Goal: Information Seeking & Learning: Learn about a topic

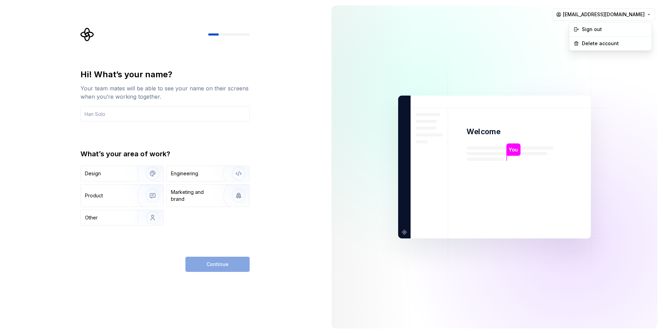
click at [611, 14] on html "Hi! What’s your name? Your team mates will be able to see your name on their sc…" at bounding box center [331, 167] width 663 height 334
click at [589, 30] on div "Sign out" at bounding box center [614, 29] width 66 height 7
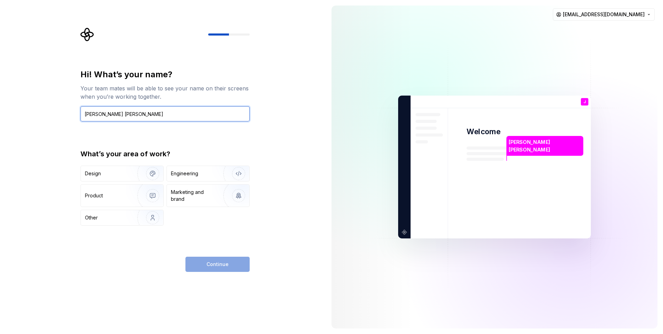
type input "João Pedro Morais"
click at [217, 261] on div "Continue" at bounding box center [217, 264] width 64 height 15
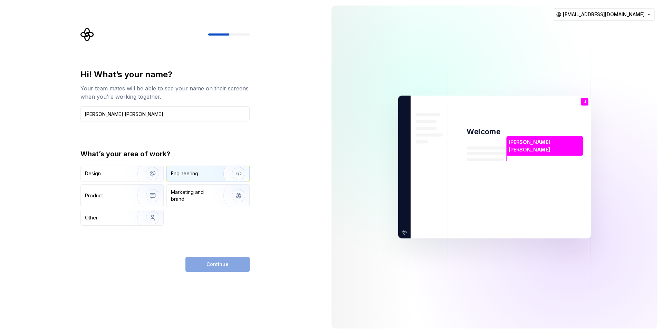
click at [185, 175] on div "Engineering" at bounding box center [184, 173] width 27 height 7
click at [218, 263] on span "Continue" at bounding box center [217, 264] width 22 height 7
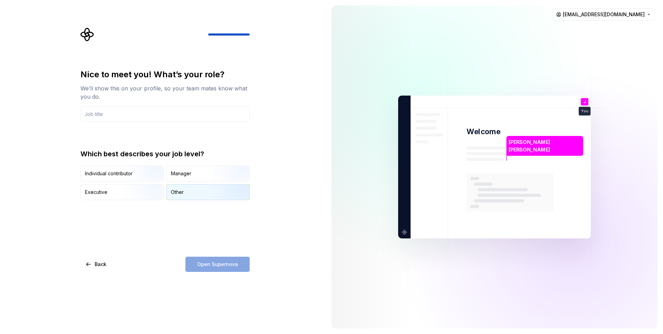
click at [184, 194] on div "Other" at bounding box center [208, 192] width 82 height 15
click at [213, 260] on div "Open Supernova" at bounding box center [217, 264] width 64 height 15
click at [134, 115] on input "text" at bounding box center [164, 113] width 169 height 15
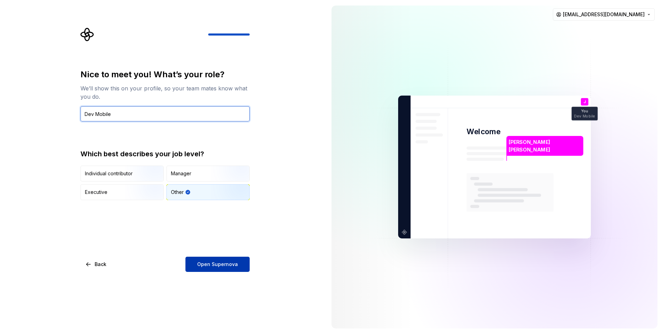
type input "Dev Mobile"
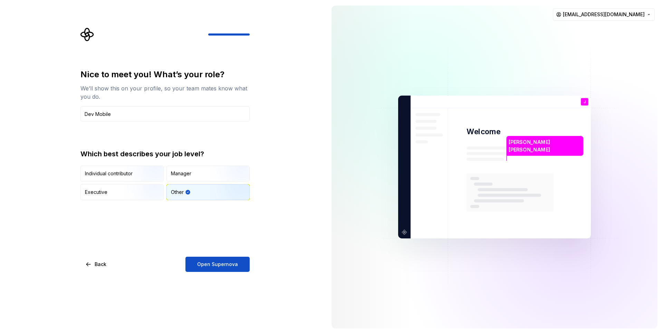
drag, startPoint x: 207, startPoint y: 263, endPoint x: 207, endPoint y: 259, distance: 3.8
click at [207, 263] on span "Open Supernova" at bounding box center [217, 264] width 41 height 7
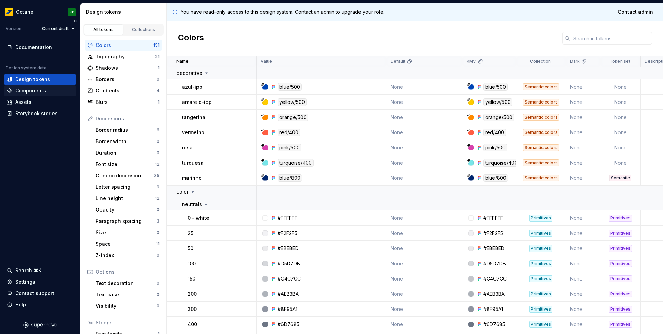
click at [33, 89] on div "Components" at bounding box center [30, 90] width 31 height 7
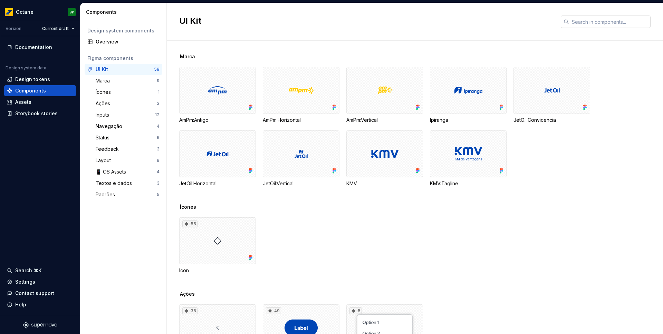
click at [604, 21] on input "text" at bounding box center [609, 22] width 81 height 12
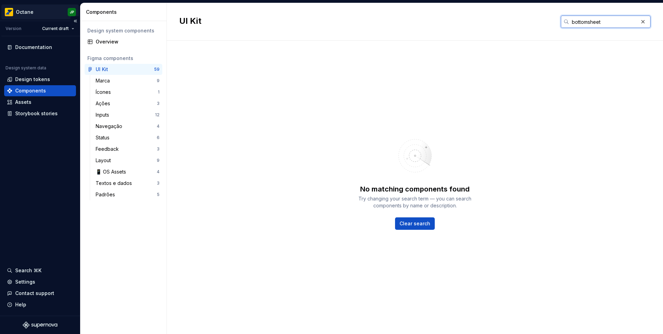
type input "bottomsheet"
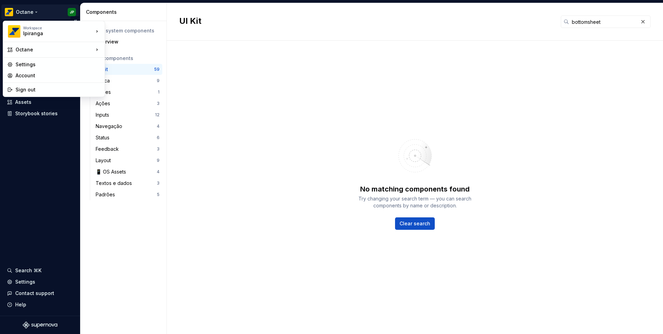
click at [23, 13] on html "Octane JP Version Current draft Documentation Design system data Design tokens …" at bounding box center [331, 167] width 663 height 334
click at [117, 52] on div "Octane" at bounding box center [138, 50] width 45 height 7
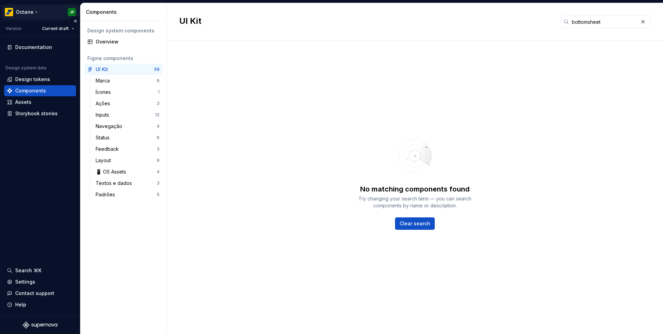
click at [39, 11] on html "Octane JP Version Current draft Documentation Design system data Design tokens …" at bounding box center [331, 167] width 663 height 334
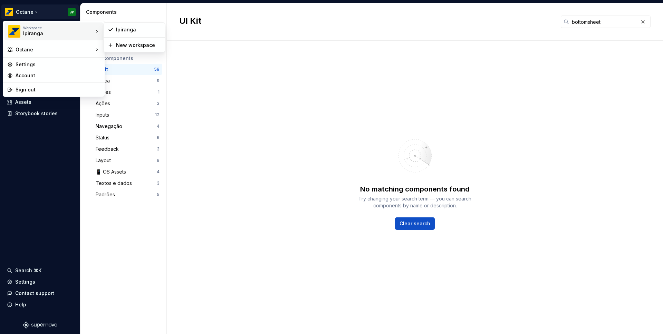
click at [282, 111] on html "Octane JP Version Current draft Documentation Design system data Design tokens …" at bounding box center [331, 167] width 663 height 334
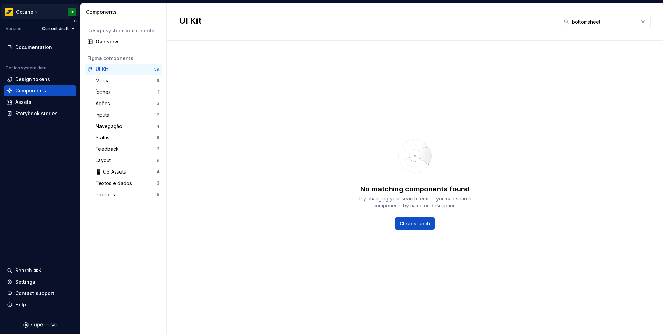
click at [9, 13] on html "Octane JP Version Current draft Documentation Design system data Design tokens …" at bounding box center [331, 167] width 663 height 334
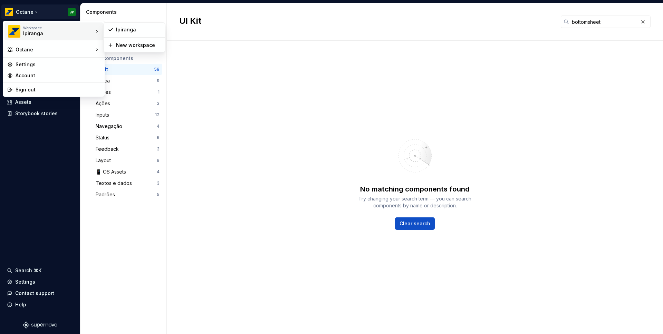
click at [27, 30] on div "Ipiranga" at bounding box center [52, 33] width 59 height 7
click at [129, 33] on div "Ipiranga" at bounding box center [134, 29] width 59 height 11
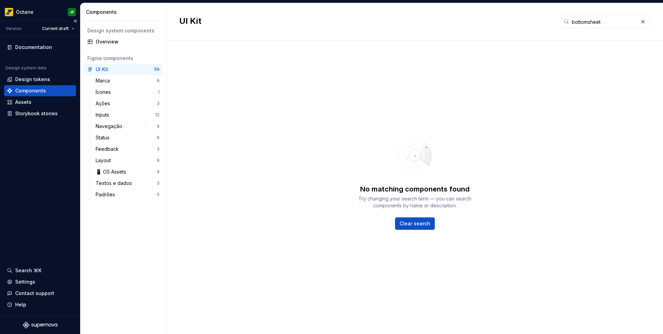
click at [29, 264] on div "Documentation Design system data Design tokens Components Assets Storybook stor…" at bounding box center [40, 175] width 80 height 279
click at [30, 267] on div "Search ⌘K" at bounding box center [28, 270] width 26 height 7
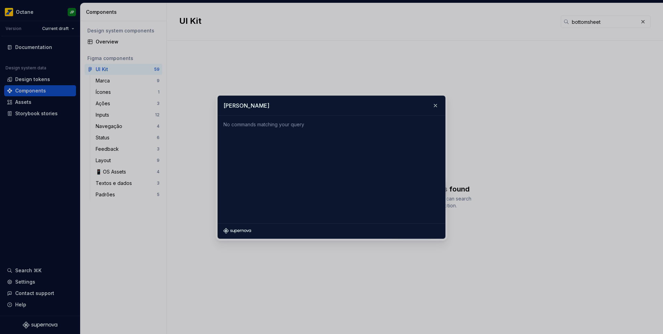
type input "bot"
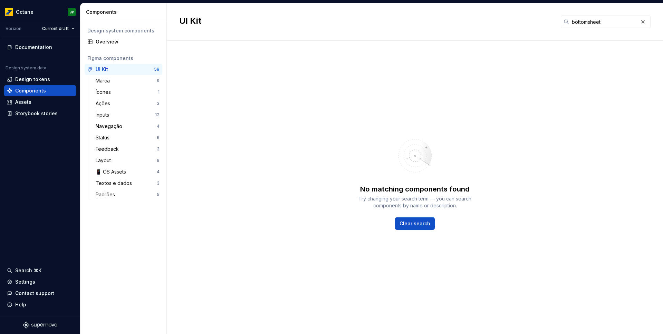
click at [102, 13] on div "Components" at bounding box center [125, 12] width 78 height 7
click at [107, 46] on div "Overview" at bounding box center [124, 41] width 78 height 11
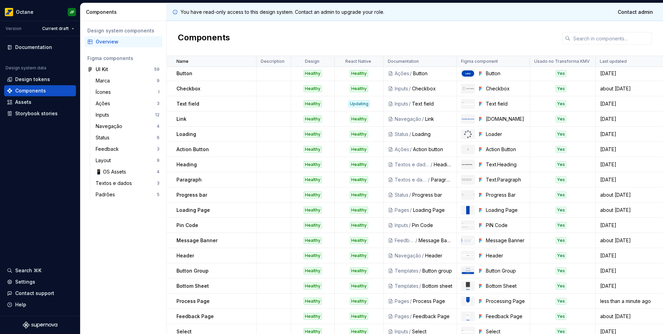
scroll to position [3, 0]
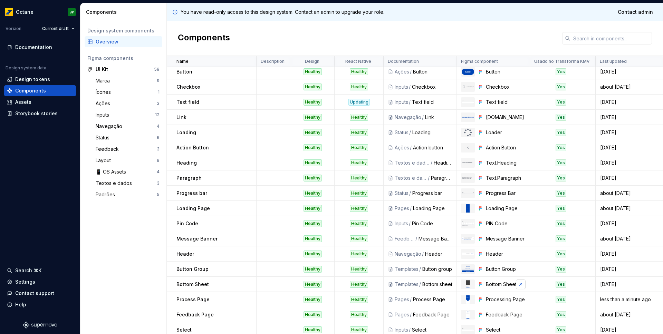
click at [521, 283] on link at bounding box center [521, 284] width 10 height 10
click at [453, 284] on div "Templates / Bottom sheet" at bounding box center [419, 284] width 73 height 7
click at [31, 114] on div "Storybook stories" at bounding box center [36, 113] width 42 height 7
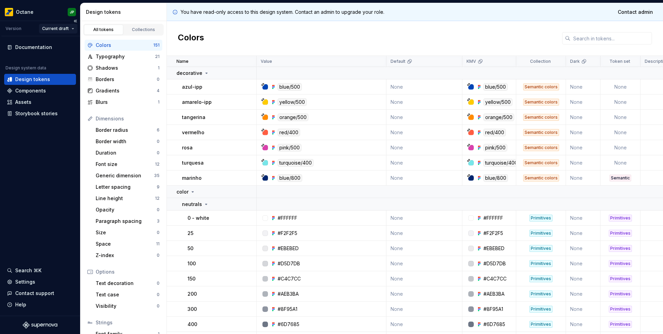
click at [59, 29] on html "Octane JP Version Current draft Documentation Design system data Design tokens …" at bounding box center [331, 167] width 663 height 334
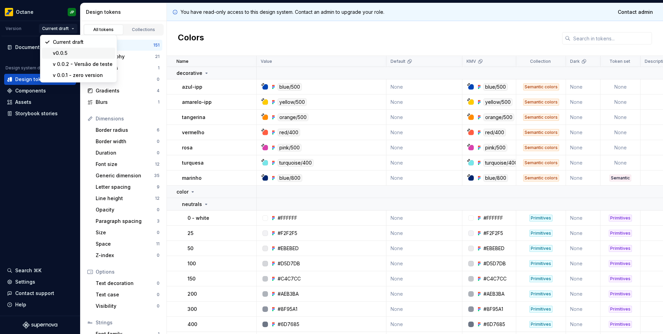
click at [61, 52] on div "v0.0.5" at bounding box center [83, 53] width 60 height 7
click at [55, 30] on html "Octane JP Version Current draft Documentation Design system data Design tokens …" at bounding box center [331, 167] width 663 height 334
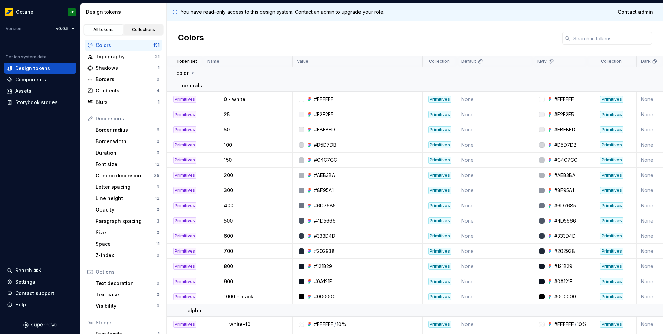
click at [133, 31] on div "Collections" at bounding box center [143, 30] width 35 height 6
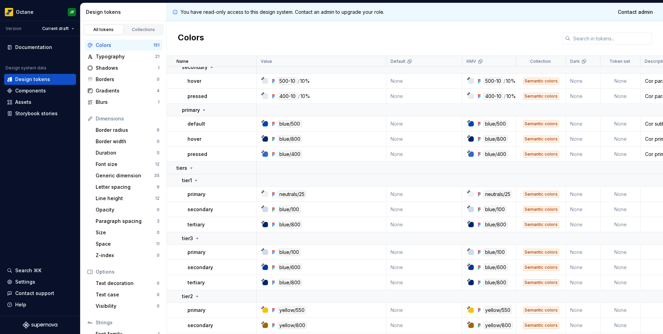
scroll to position [2427, 0]
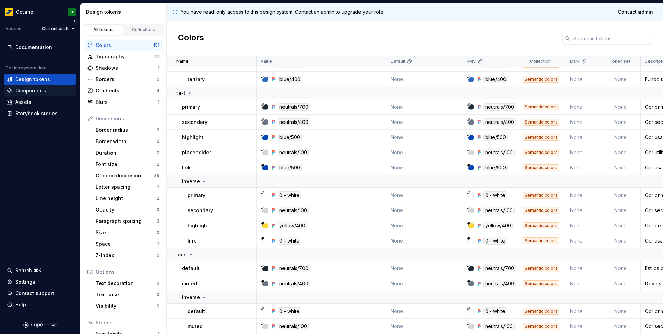
click at [25, 91] on div "Components" at bounding box center [30, 90] width 31 height 7
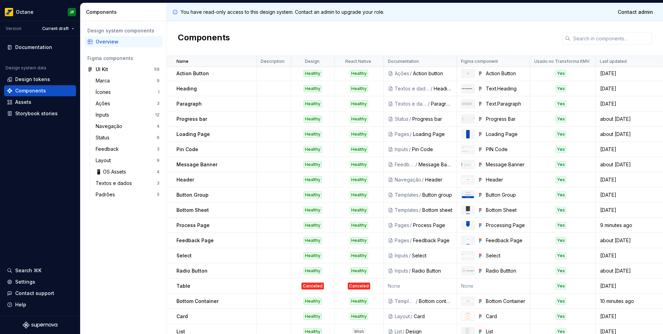
scroll to position [77, 0]
click at [410, 212] on div "Templates" at bounding box center [406, 209] width 24 height 7
click at [26, 113] on div "Storybook stories" at bounding box center [36, 113] width 42 height 7
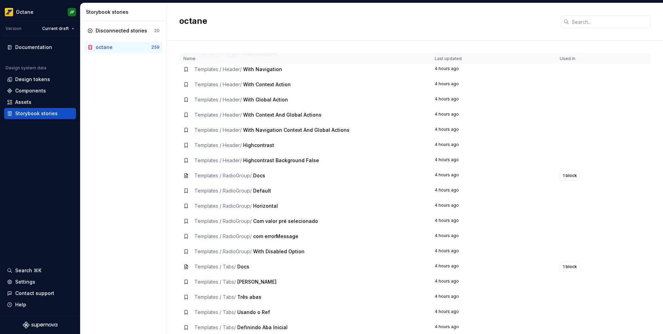
scroll to position [3676, 0]
click at [252, 146] on span "Highcontrast" at bounding box center [258, 146] width 31 height 6
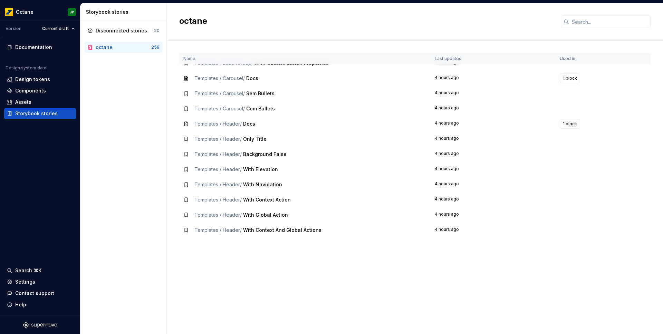
scroll to position [3445, 0]
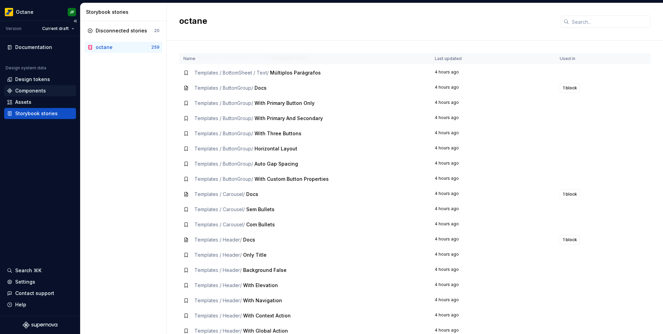
click at [28, 91] on div "Components" at bounding box center [30, 90] width 31 height 7
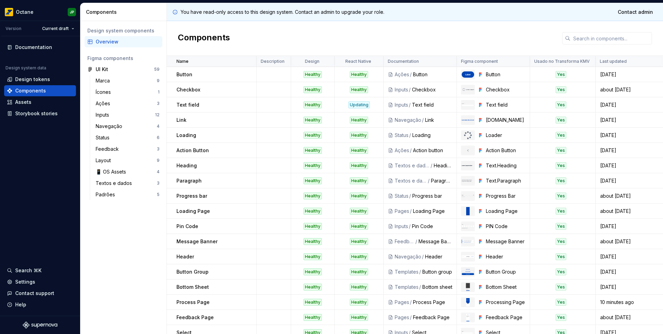
click at [390, 150] on icon at bounding box center [390, 151] width 6 height 6
click at [189, 150] on p "Action Button" at bounding box center [192, 150] width 32 height 7
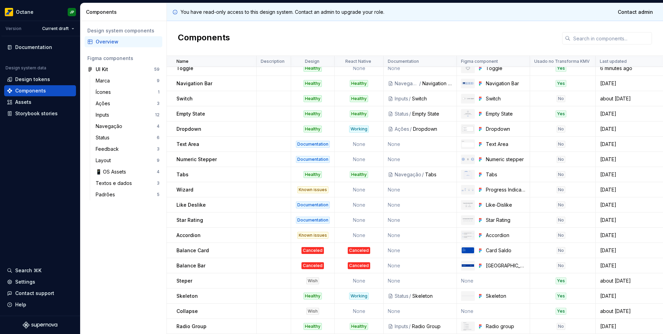
scroll to position [450, 0]
click at [24, 278] on div "Settings" at bounding box center [40, 281] width 72 height 11
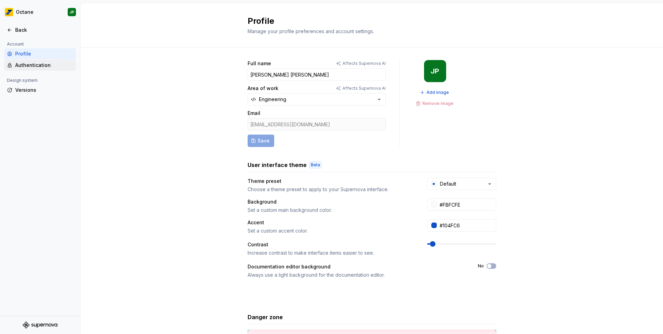
click at [24, 67] on div "Authentication" at bounding box center [44, 65] width 58 height 7
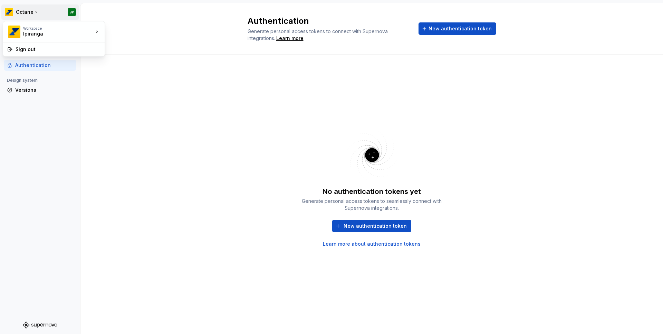
click at [23, 10] on html "Octane JP Back Account Profile Authentication Design system Versions Authentica…" at bounding box center [331, 167] width 663 height 334
click at [32, 32] on div "Ipiranga" at bounding box center [52, 33] width 59 height 7
click at [127, 28] on div "Ipiranga" at bounding box center [138, 30] width 45 height 7
click at [20, 7] on html "Octane JP Back Account Profile Authentication Design system Versions Authentica…" at bounding box center [331, 167] width 663 height 334
click at [36, 33] on div "Ipiranga" at bounding box center [52, 33] width 59 height 7
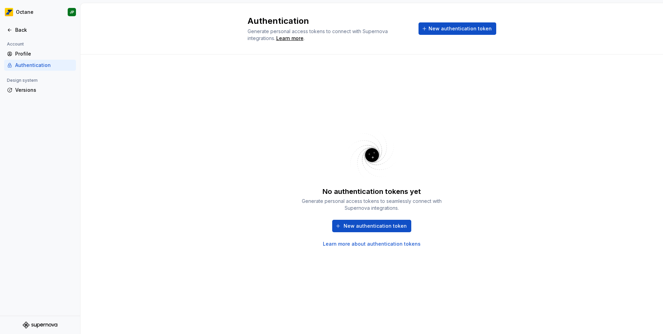
click at [193, 30] on html "Octane JP Back Account Profile Authentication Design system Versions Authentica…" at bounding box center [331, 167] width 663 height 334
click at [21, 30] on div "Back" at bounding box center [44, 30] width 58 height 7
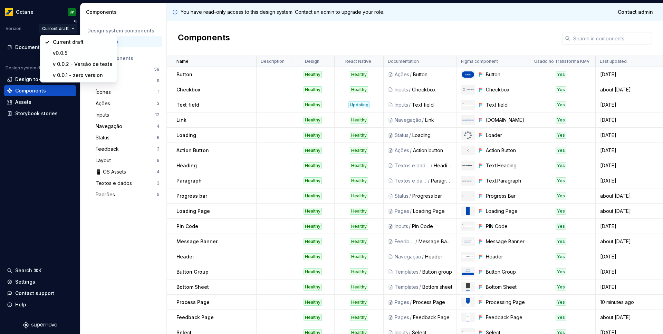
click at [58, 29] on html "Octane JP Version Current draft Documentation Design system data Design tokens …" at bounding box center [331, 167] width 663 height 334
click at [68, 75] on div "v 0.0.1 - zero version" at bounding box center [83, 75] width 60 height 7
click at [61, 30] on html "Octane JP Version Current draft Documentation Design system data Design tokens …" at bounding box center [331, 167] width 663 height 334
click at [66, 64] on div "v 0.0.2 - Versão de teste" at bounding box center [83, 64] width 60 height 7
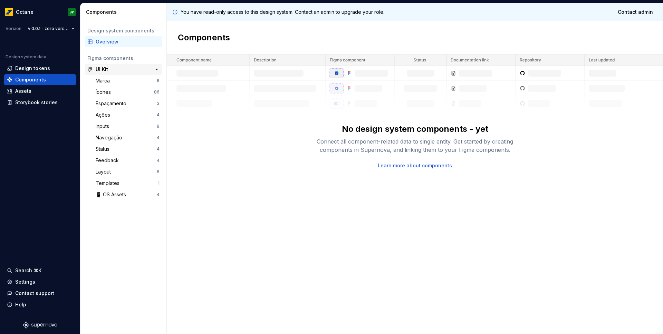
click at [121, 69] on div "UI Kit" at bounding box center [121, 69] width 51 height 7
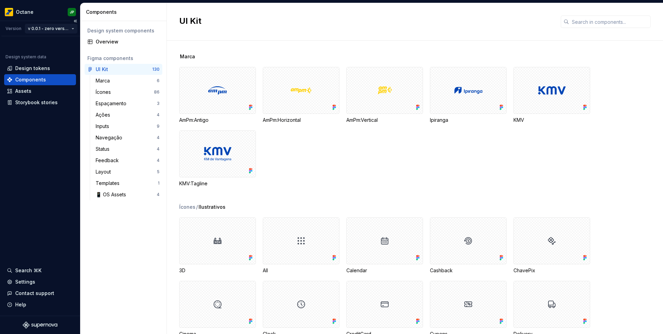
click at [50, 30] on html "Octane JP Version v 0.0.1 - zero version Design system data Design tokens Compo…" at bounding box center [331, 167] width 663 height 334
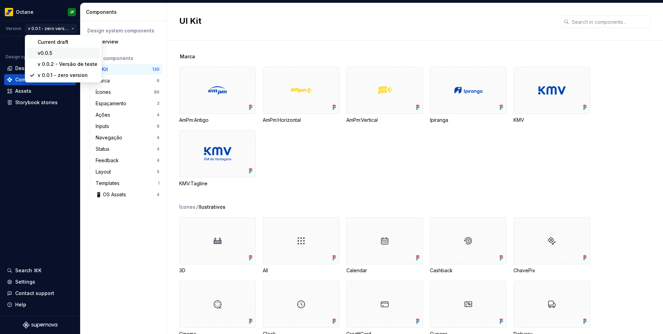
click at [54, 52] on div "v0.0.5" at bounding box center [68, 53] width 60 height 7
click at [54, 28] on html "Octane JP Version v 0.0.1 - zero version Design system data Design tokens Compo…" at bounding box center [331, 167] width 663 height 334
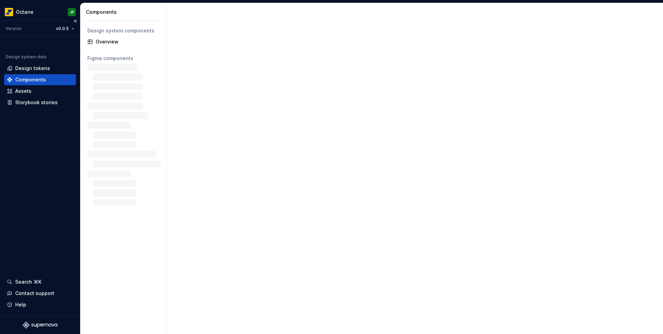
click at [45, 51] on div "Design system data Design tokens Components Assets Storybook stories" at bounding box center [40, 75] width 72 height 66
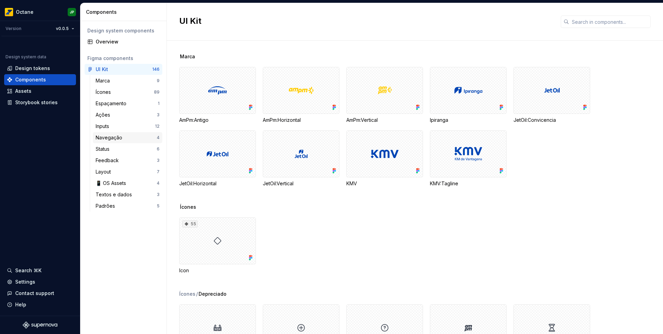
click at [126, 133] on div "Navegação 4" at bounding box center [127, 137] width 69 height 11
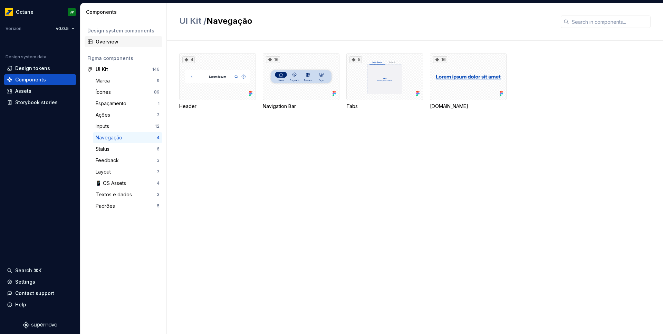
click at [112, 44] on div "Overview" at bounding box center [128, 41] width 64 height 7
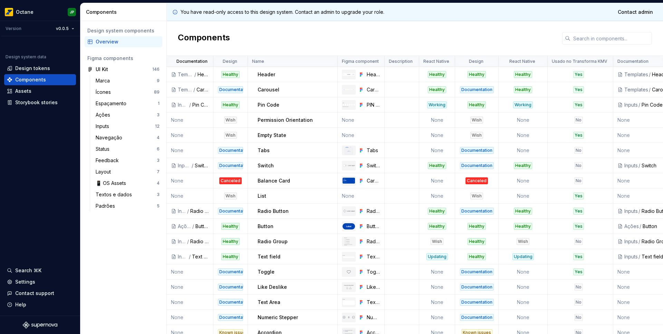
click at [636, 71] on div "Templates" at bounding box center [636, 74] width 24 height 7
click at [637, 74] on div "Templates" at bounding box center [636, 74] width 24 height 7
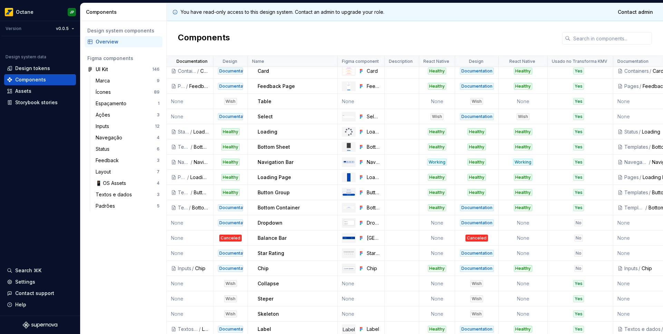
scroll to position [450, 0]
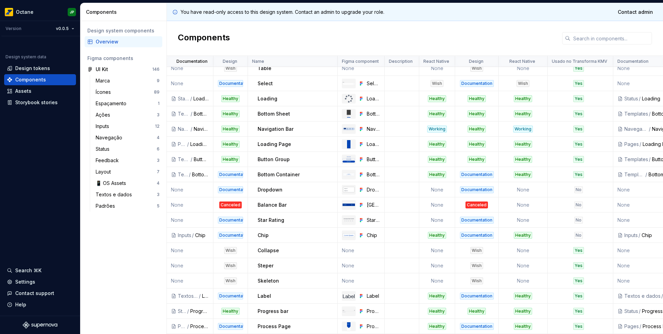
click at [467, 232] on div "Documentation" at bounding box center [477, 235] width 34 height 7
click at [61, 30] on html "Octane JP Version v0.0.5 Design system data Design tokens Components Assets Sto…" at bounding box center [331, 167] width 663 height 334
click at [70, 42] on div "Current draft" at bounding box center [96, 42] width 60 height 7
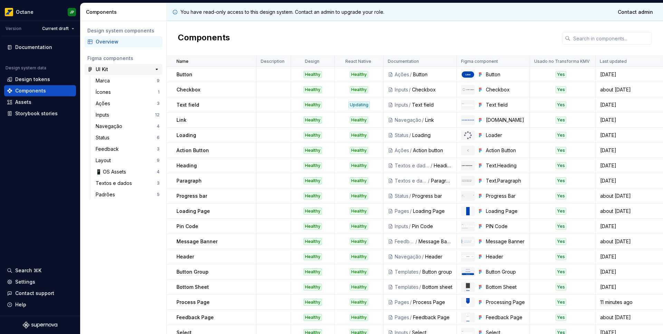
click at [114, 69] on div "UI Kit" at bounding box center [121, 69] width 51 height 7
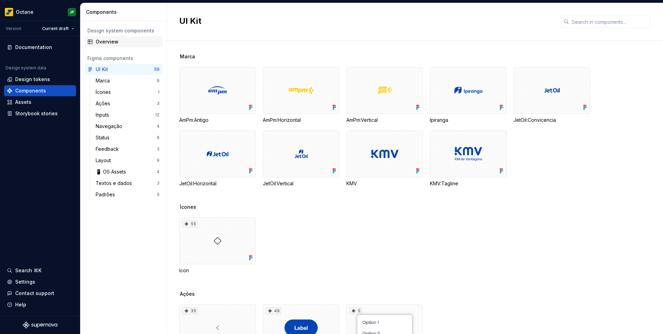
click at [110, 41] on div "Overview" at bounding box center [128, 41] width 64 height 7
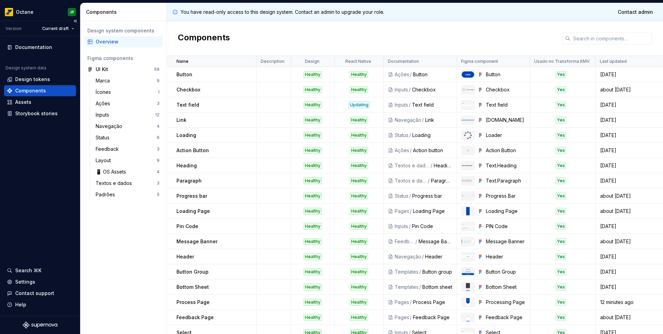
click at [32, 38] on div "Documentation Design system data Design tokens Components Assets Storybook stor…" at bounding box center [40, 175] width 80 height 279
click at [33, 49] on div "Documentation" at bounding box center [33, 47] width 37 height 7
